Goal: Task Accomplishment & Management: Use online tool/utility

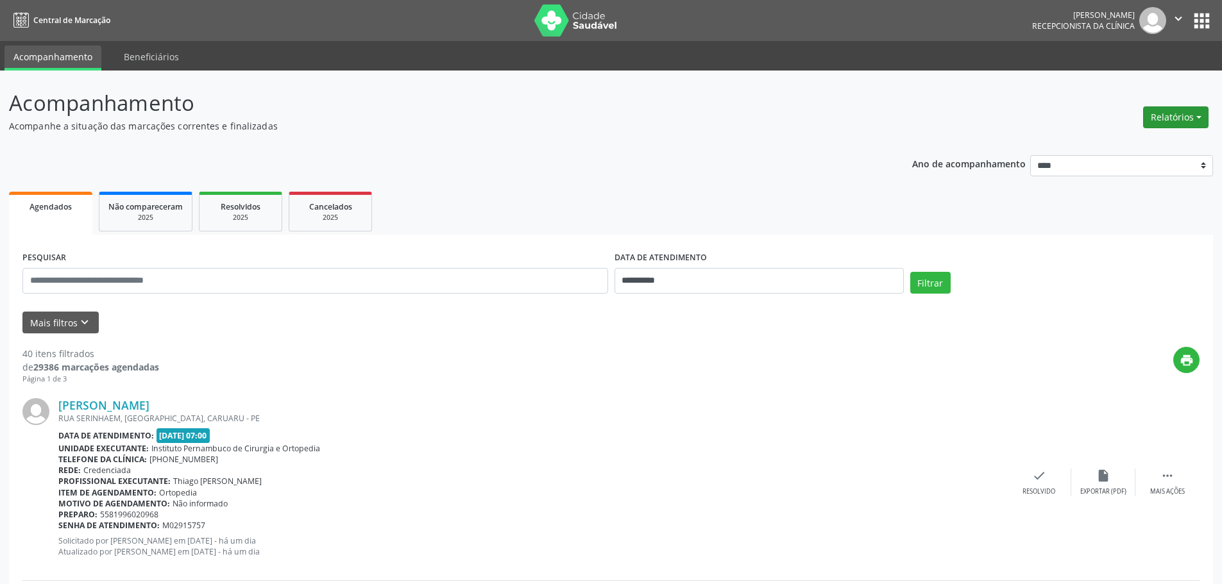
click at [1180, 124] on button "Relatórios" at bounding box center [1175, 117] width 65 height 22
click at [1125, 139] on link "Agendamentos" at bounding box center [1140, 145] width 138 height 18
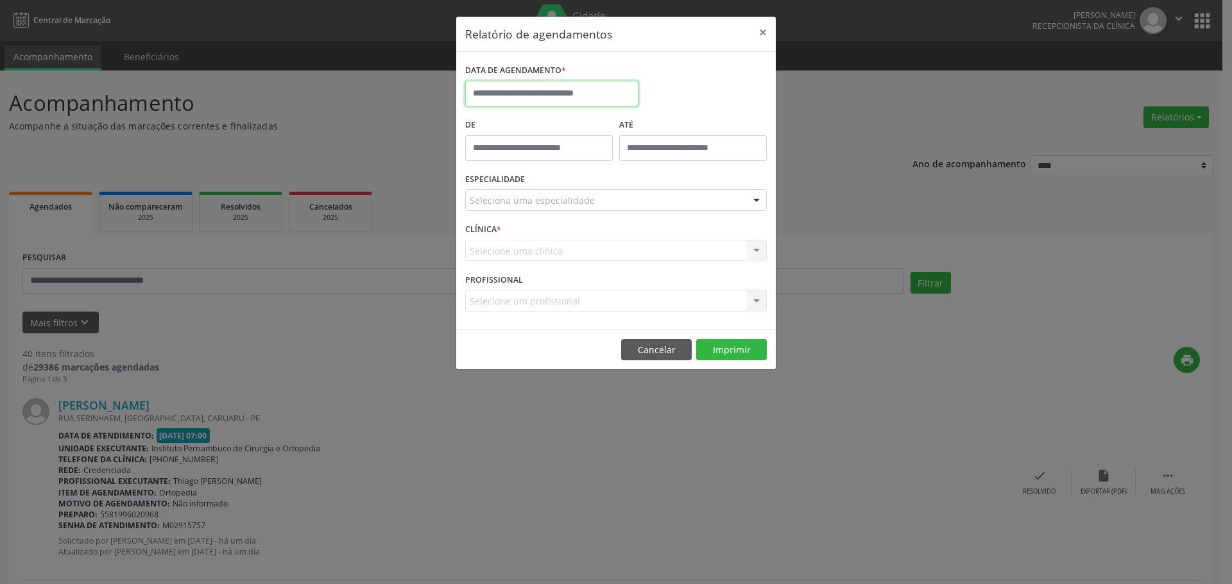
click at [602, 96] on input "text" at bounding box center [551, 94] width 173 height 26
click at [615, 160] on span "5" at bounding box center [619, 160] width 25 height 25
type input "**********"
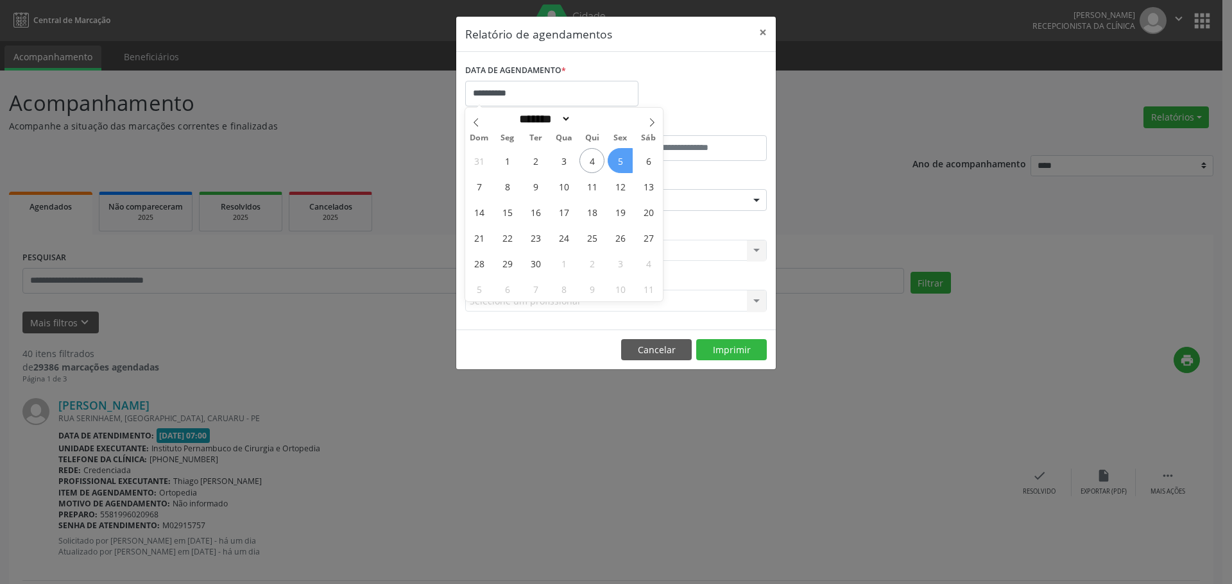
click at [615, 160] on span "5" at bounding box center [619, 160] width 25 height 25
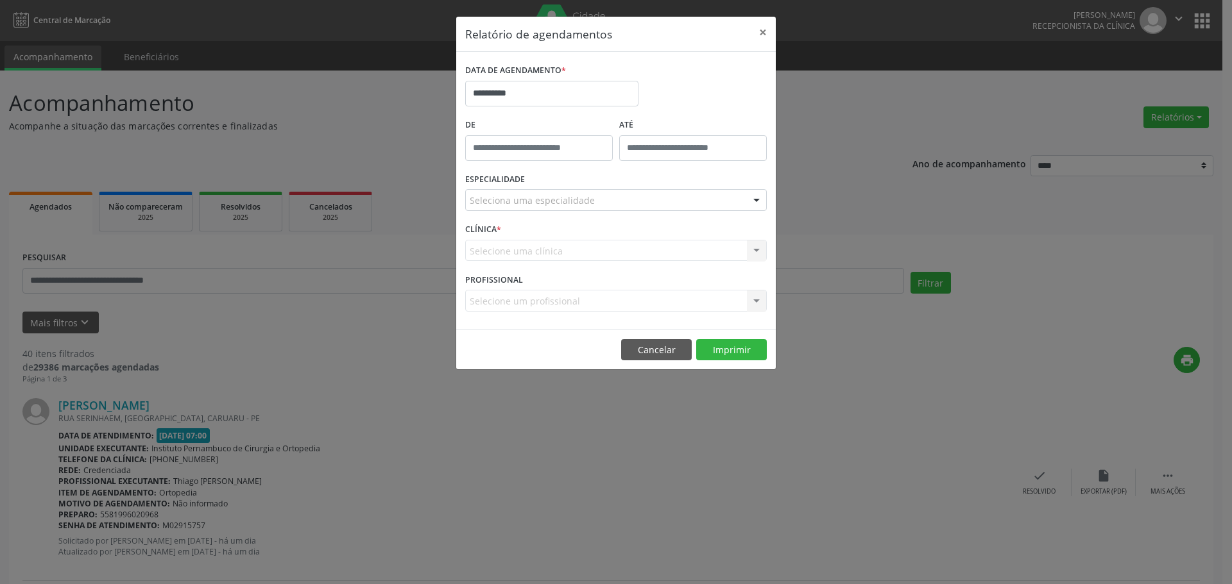
click at [582, 208] on div "Seleciona uma especialidade" at bounding box center [615, 200] width 301 height 22
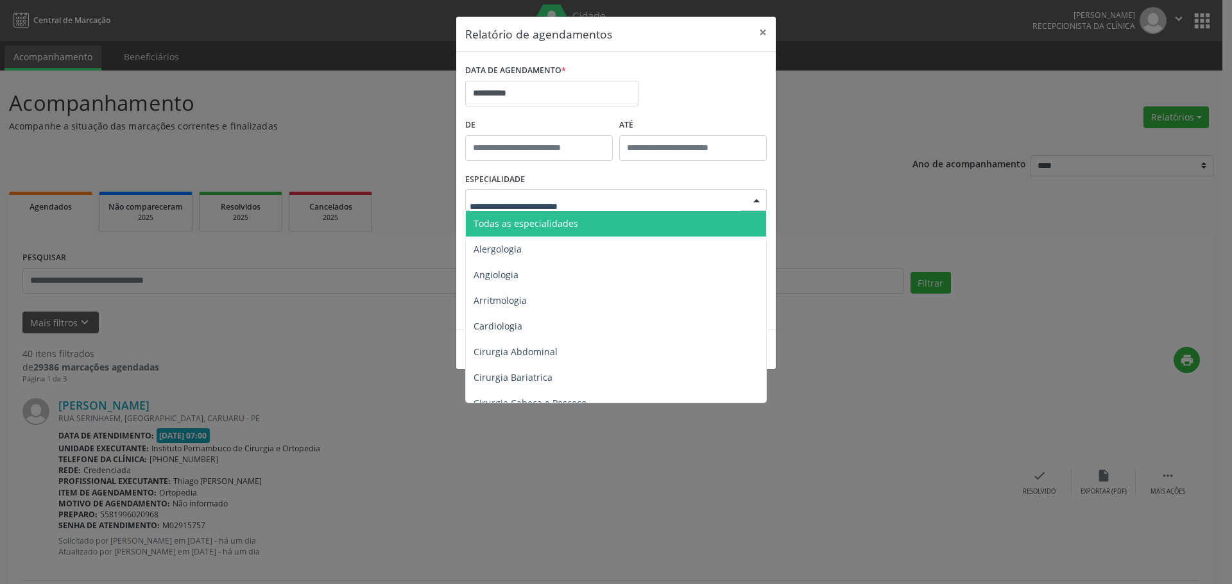
click at [581, 217] on span "Todas as especialidades" at bounding box center [617, 224] width 302 height 26
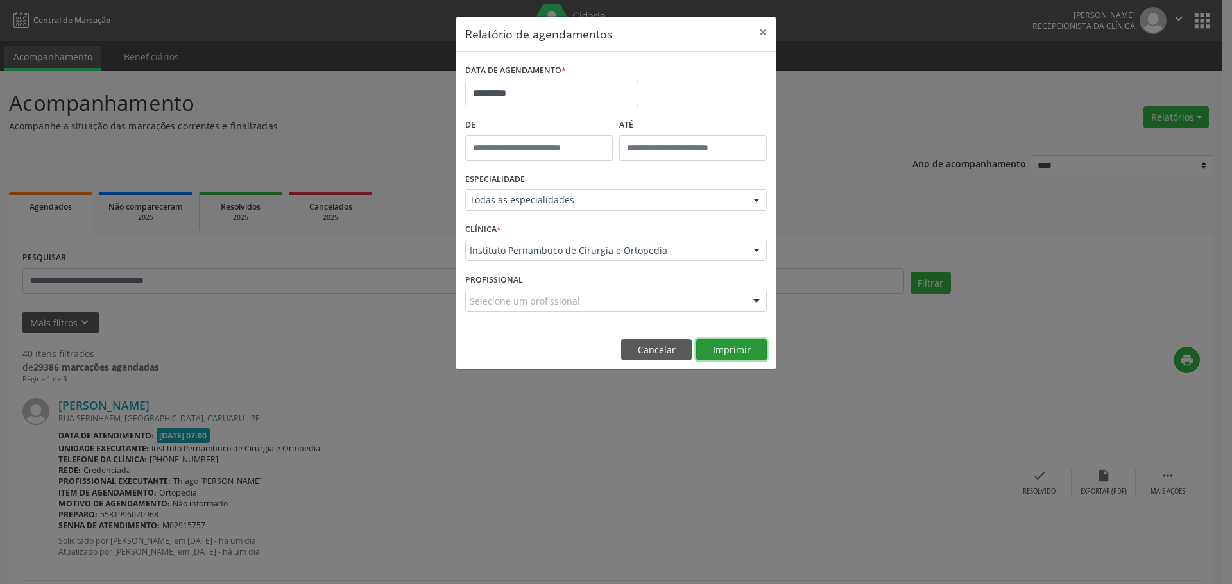
click at [753, 341] on button "Imprimir" at bounding box center [731, 350] width 71 height 22
